Goal: Information Seeking & Learning: Learn about a topic

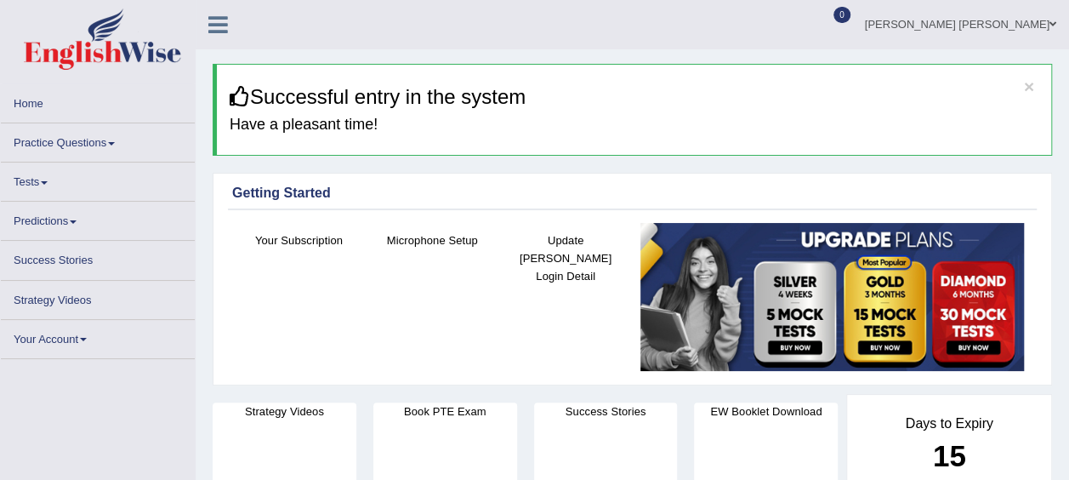
click at [497, 412] on h4 "Book PTE Exam" at bounding box center [446, 411] width 144 height 18
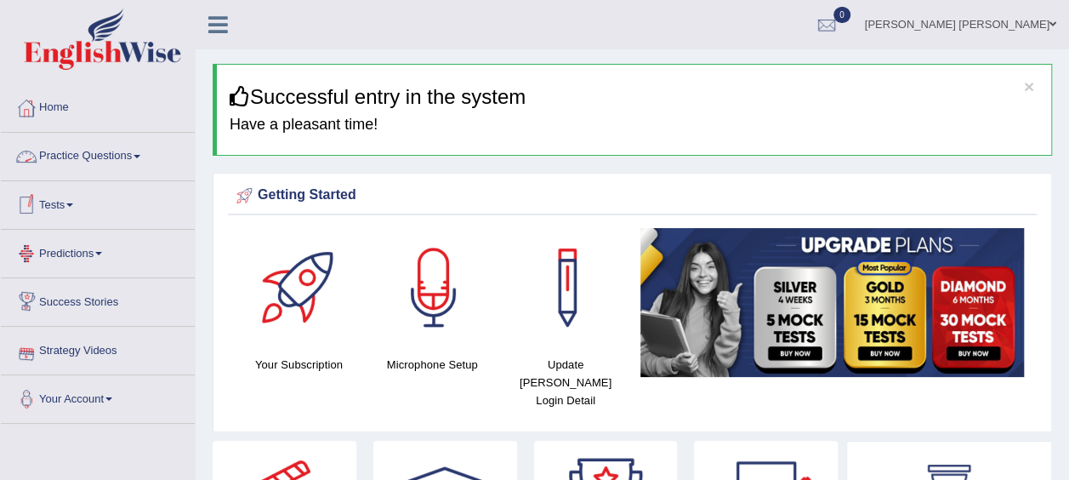
click at [126, 162] on link "Practice Questions" at bounding box center [98, 154] width 194 height 43
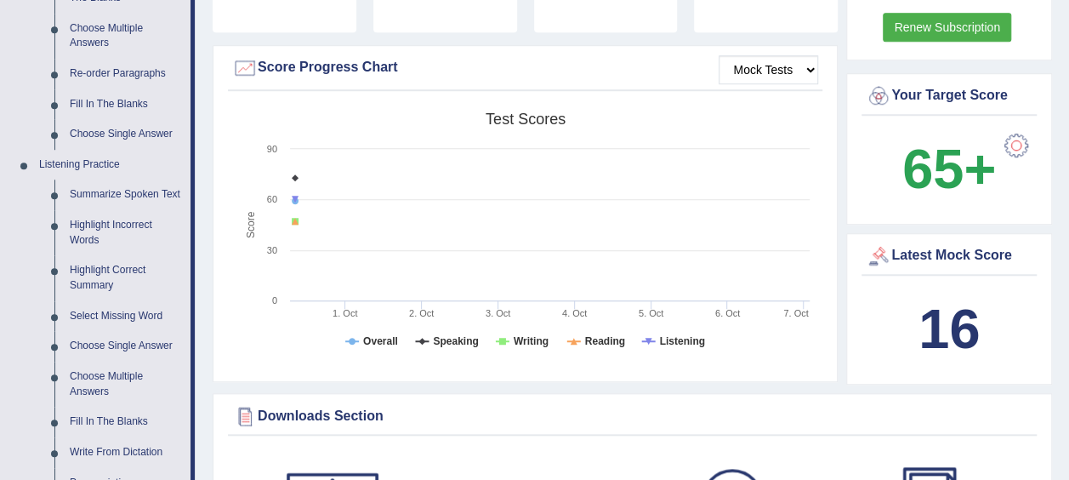
scroll to position [592, 0]
click at [123, 84] on link "Re-order Paragraphs" at bounding box center [126, 73] width 128 height 31
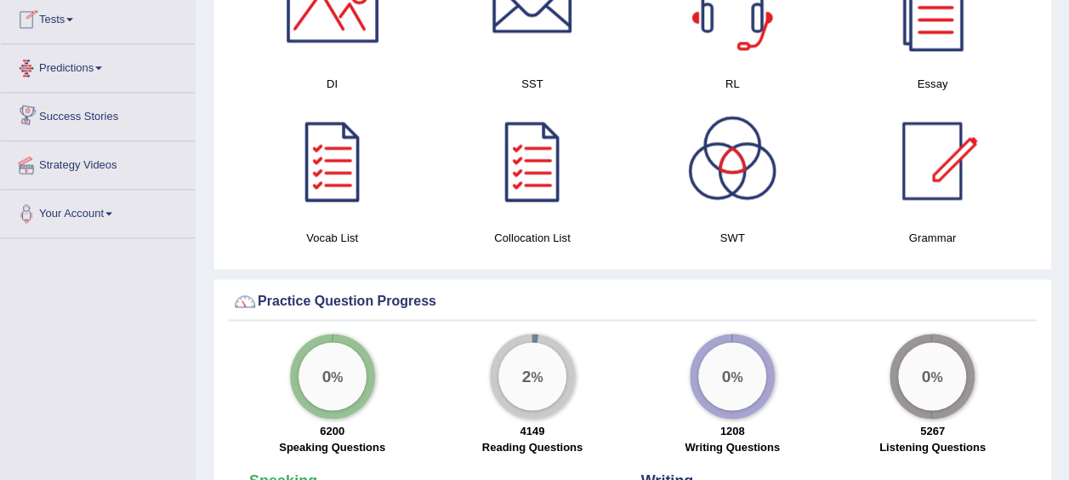
scroll to position [1092, 0]
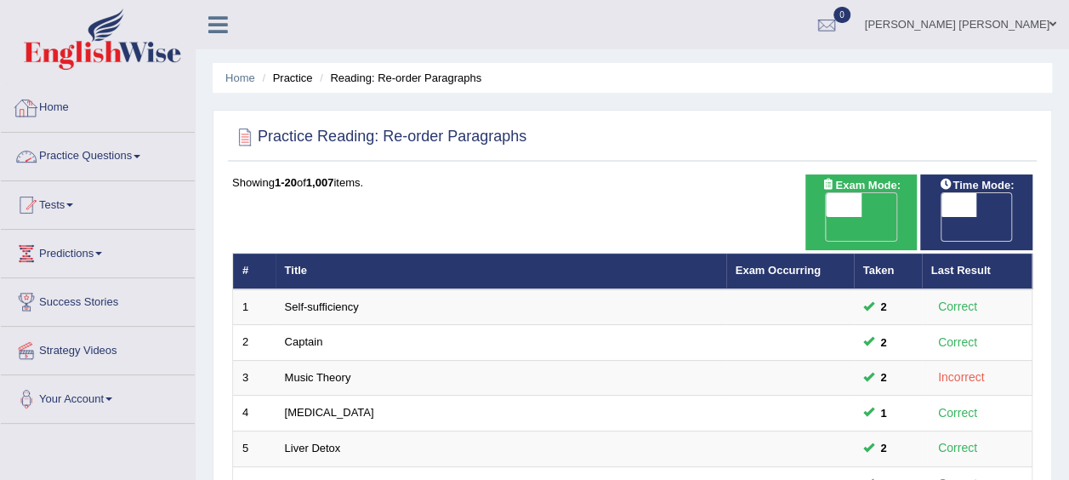
click at [97, 162] on link "Practice Questions" at bounding box center [98, 154] width 194 height 43
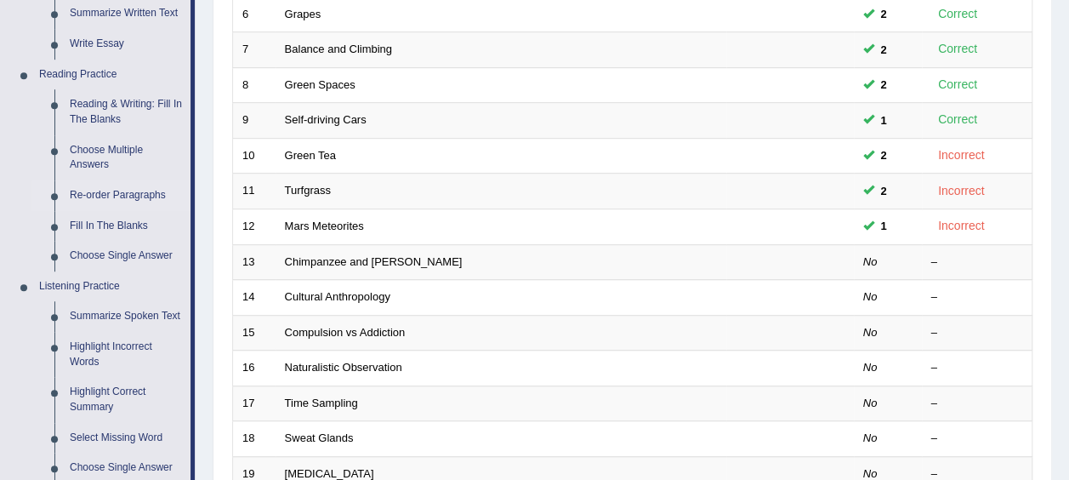
scroll to position [470, 0]
click at [106, 223] on link "Fill In The Blanks" at bounding box center [126, 225] width 128 height 31
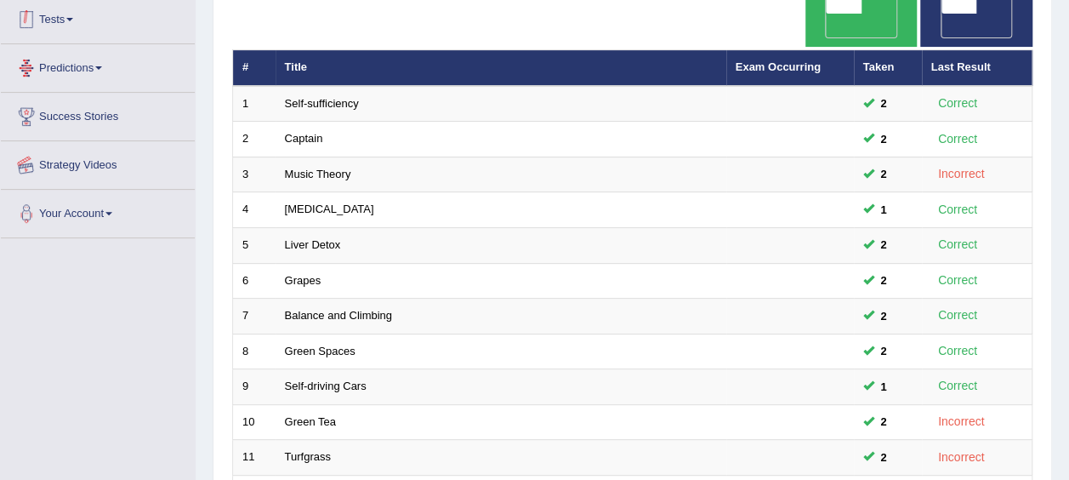
scroll to position [268, 0]
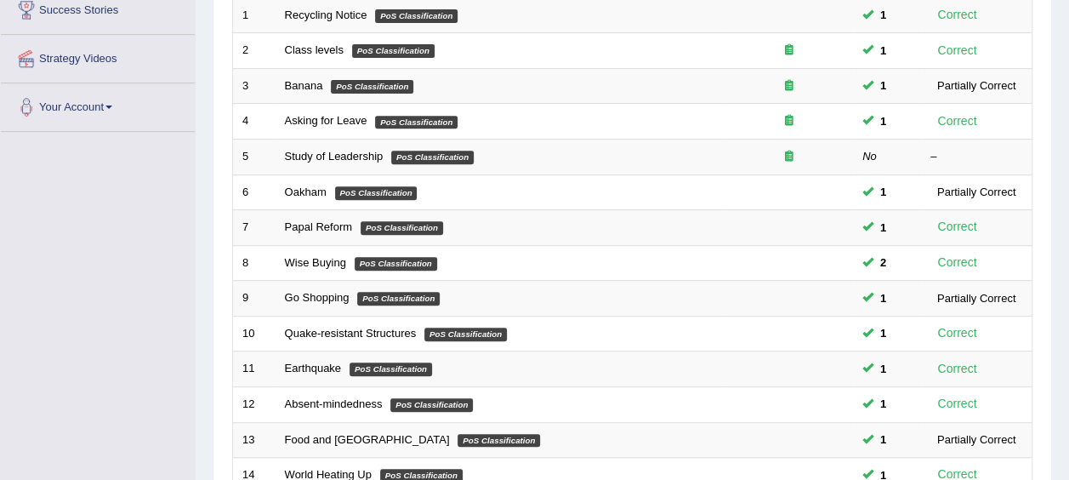
scroll to position [297, 0]
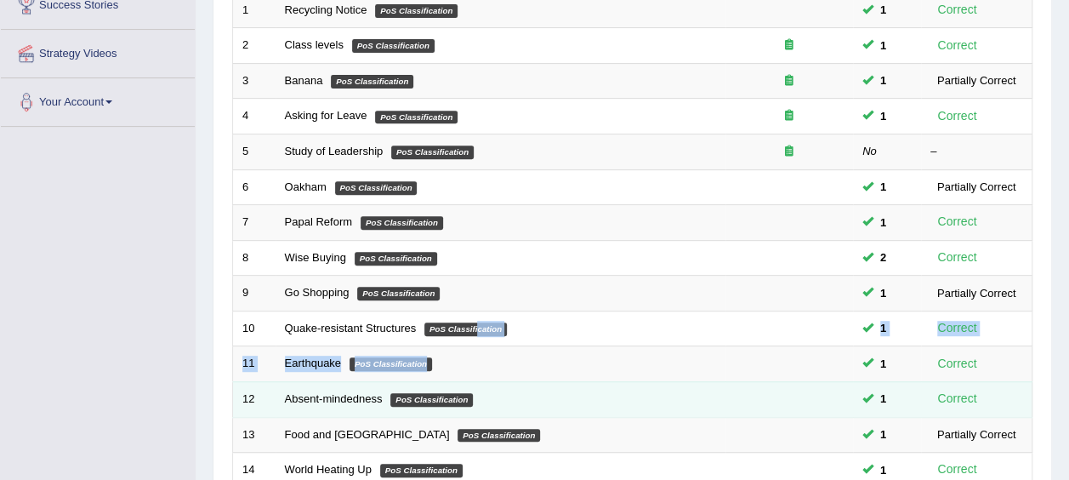
drag, startPoint x: 0, startPoint y: 0, endPoint x: 551, endPoint y: 366, distance: 661.7
click at [551, 366] on tbody "1 Recycling Notice PoS Classification 1 Correct 2 Class levels PoS Classificati…" at bounding box center [633, 346] width 800 height 708
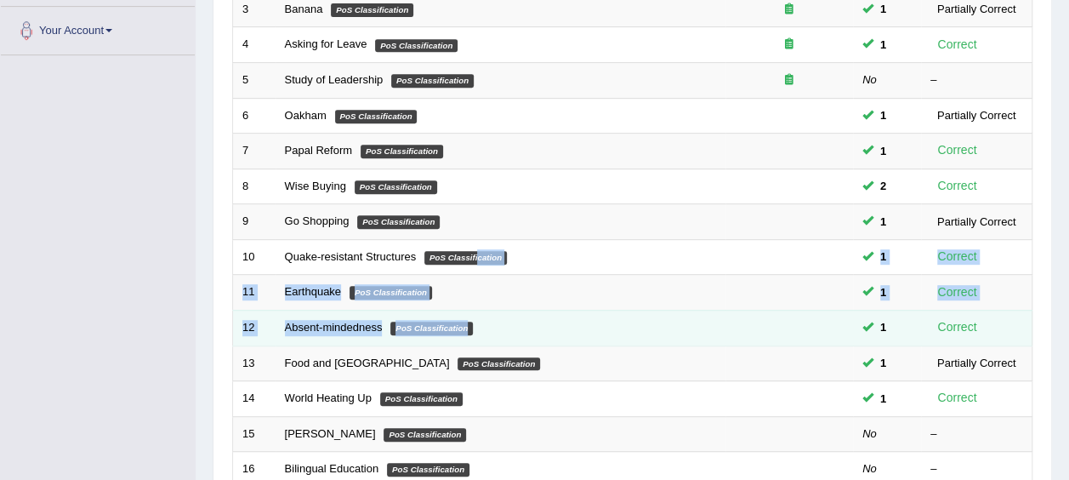
scroll to position [380, 0]
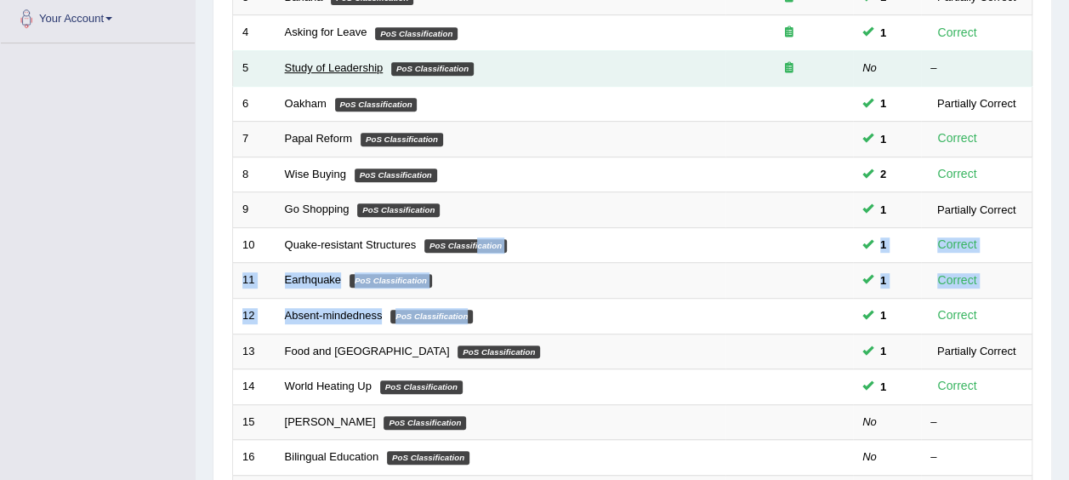
click at [374, 61] on link "Study of Leadership" at bounding box center [334, 67] width 99 height 13
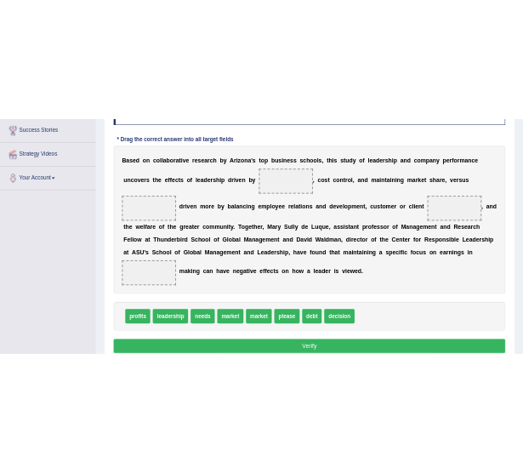
scroll to position [281, 0]
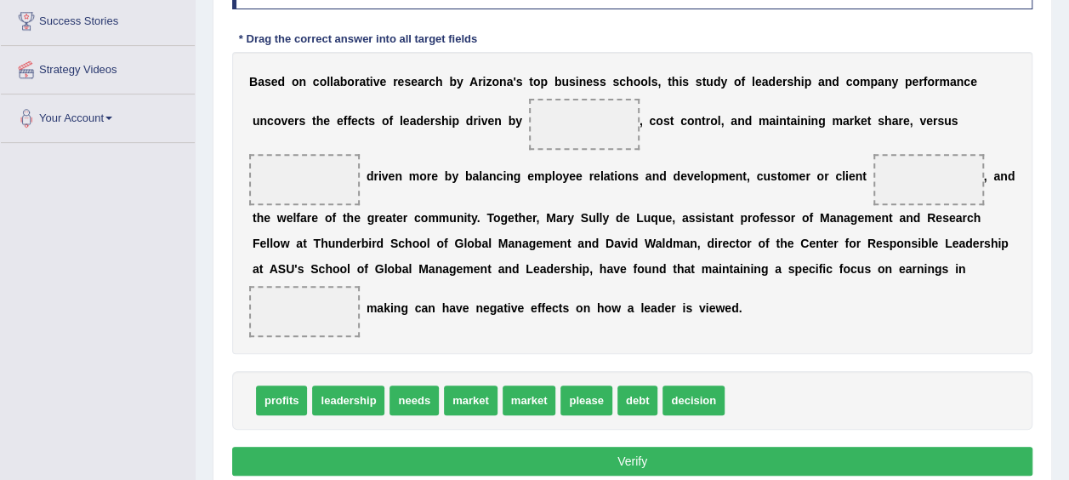
click at [475, 255] on div "B a s e d o n c o l l a b o r a t i v e r e s e a r c h b y A r i z o n a ' s t…" at bounding box center [632, 203] width 801 height 302
click at [450, 403] on span "market" at bounding box center [471, 400] width 54 height 30
drag, startPoint x: 450, startPoint y: 403, endPoint x: 689, endPoint y: 523, distance: 267.5
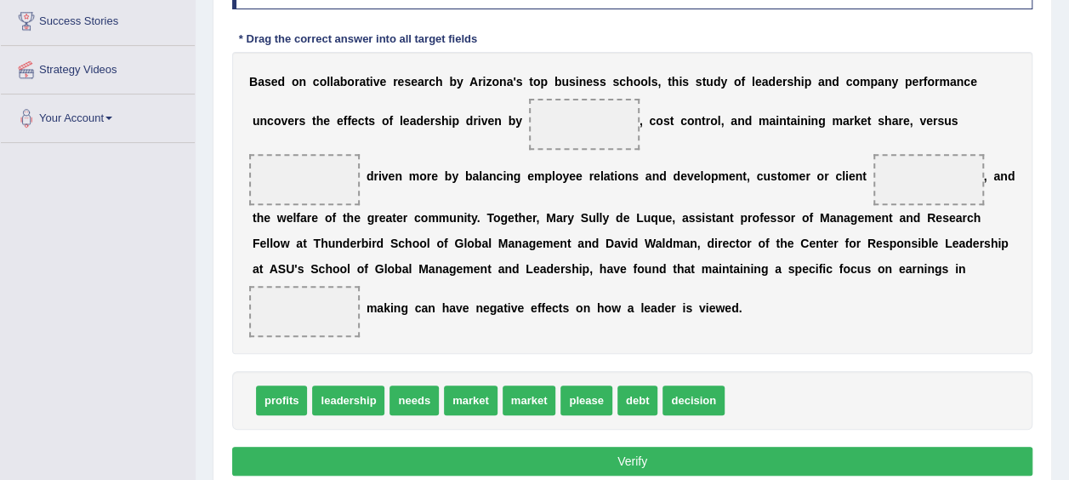
drag, startPoint x: 448, startPoint y: 390, endPoint x: 473, endPoint y: 279, distance: 113.5
click at [473, 385] on span "market" at bounding box center [471, 400] width 54 height 30
drag, startPoint x: 463, startPoint y: 296, endPoint x: 451, endPoint y: 351, distance: 55.7
click at [451, 351] on div "B a s e d o n c o l l a b o r a t i v e r e s e a r c h b y A r i z o n a ' s t…" at bounding box center [632, 203] width 801 height 302
